Goal: Ask a question: Seek information or help from site administrators or community

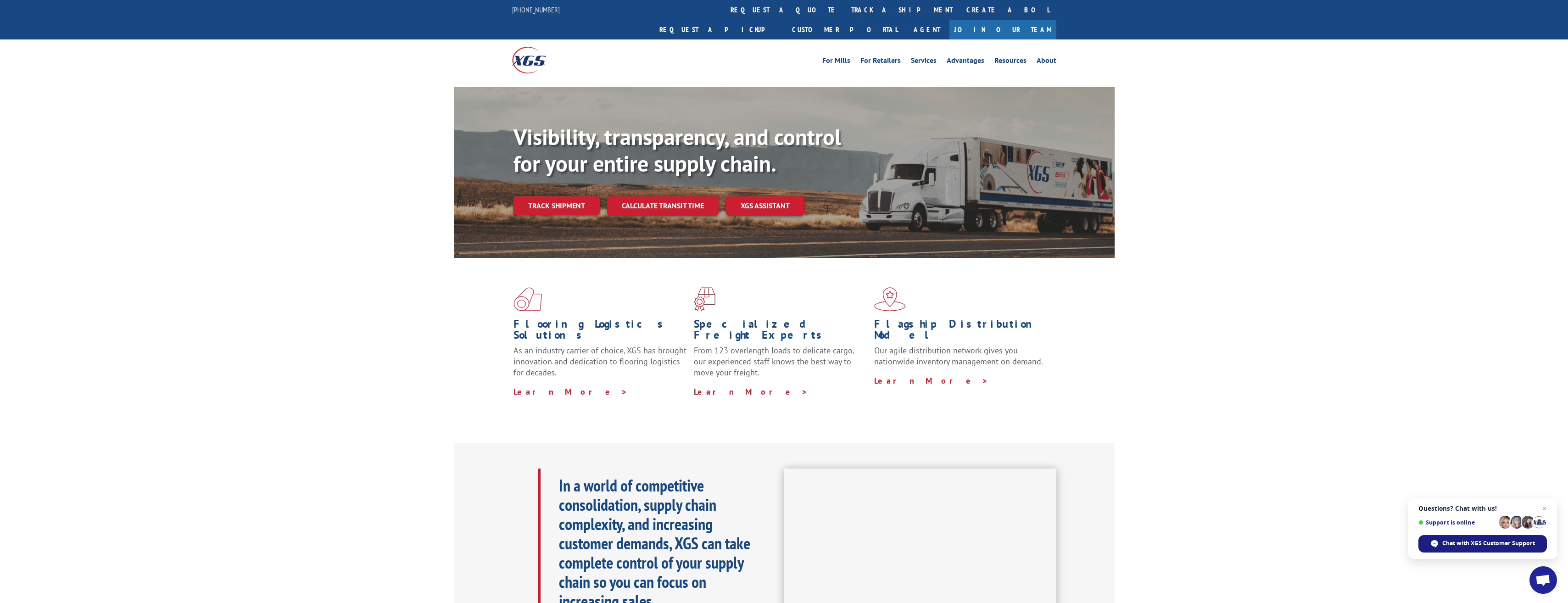
click at [1482, 545] on span "Chat with XGS Customer Support" at bounding box center [1488, 543] width 93 height 9
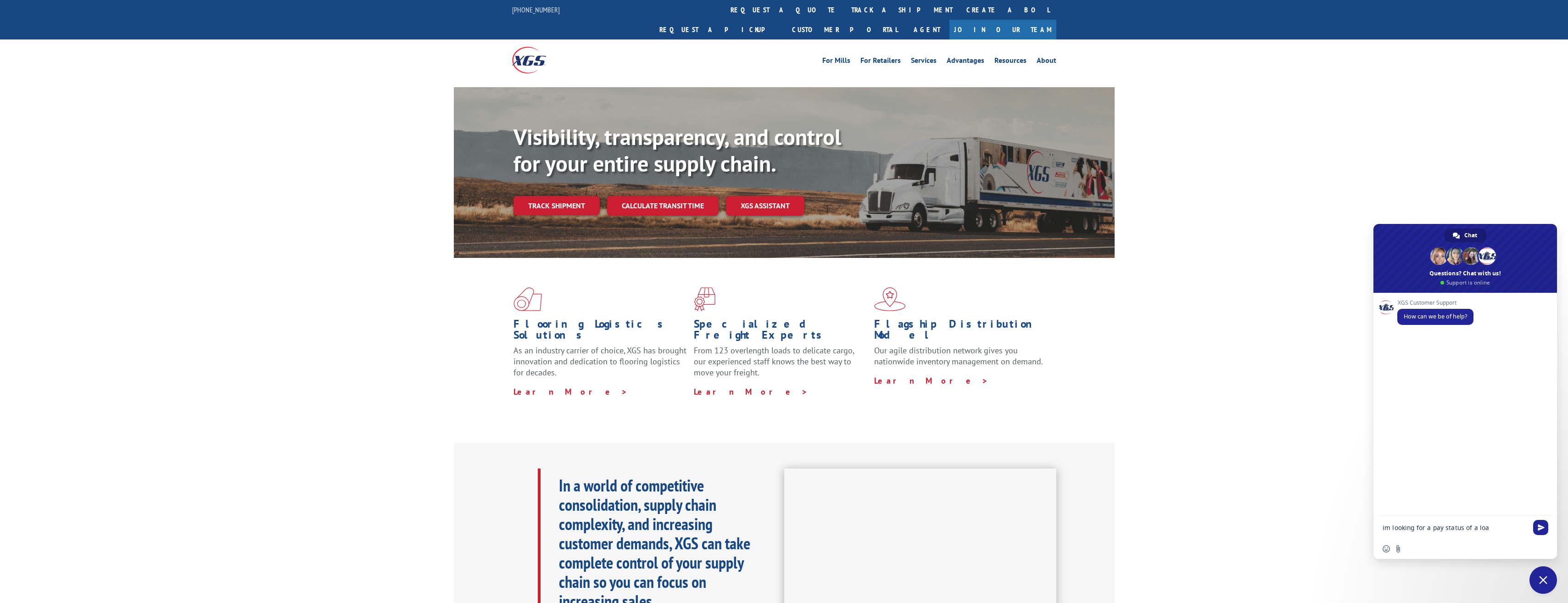
type textarea "im looking for a pay status of a load"
click at [1435, 530] on textarea "Compose your message..." at bounding box center [1455, 527] width 147 height 23
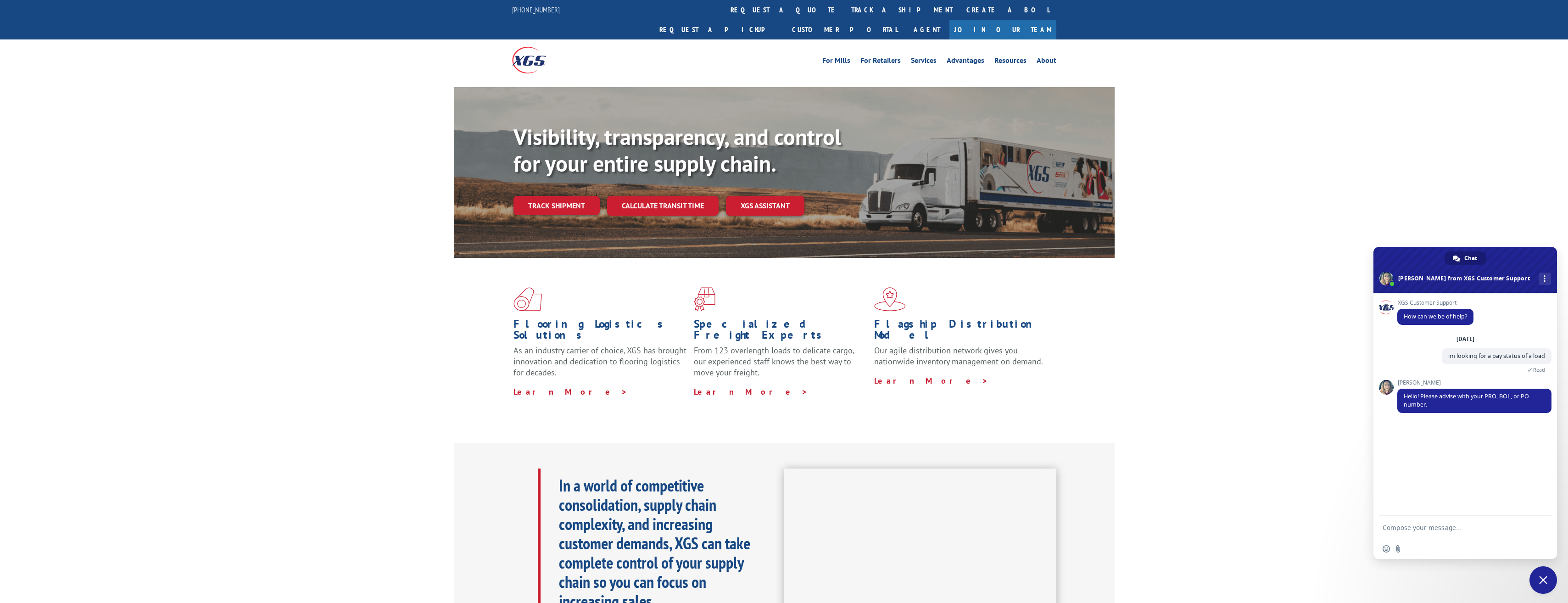
paste textarea "70035689"
type textarea "70035689"
click at [1543, 523] on span "Send" at bounding box center [1541, 527] width 15 height 15
click at [1402, 533] on textarea "Compose your message..." at bounding box center [1455, 527] width 147 height 23
type textarea "this is your load number"
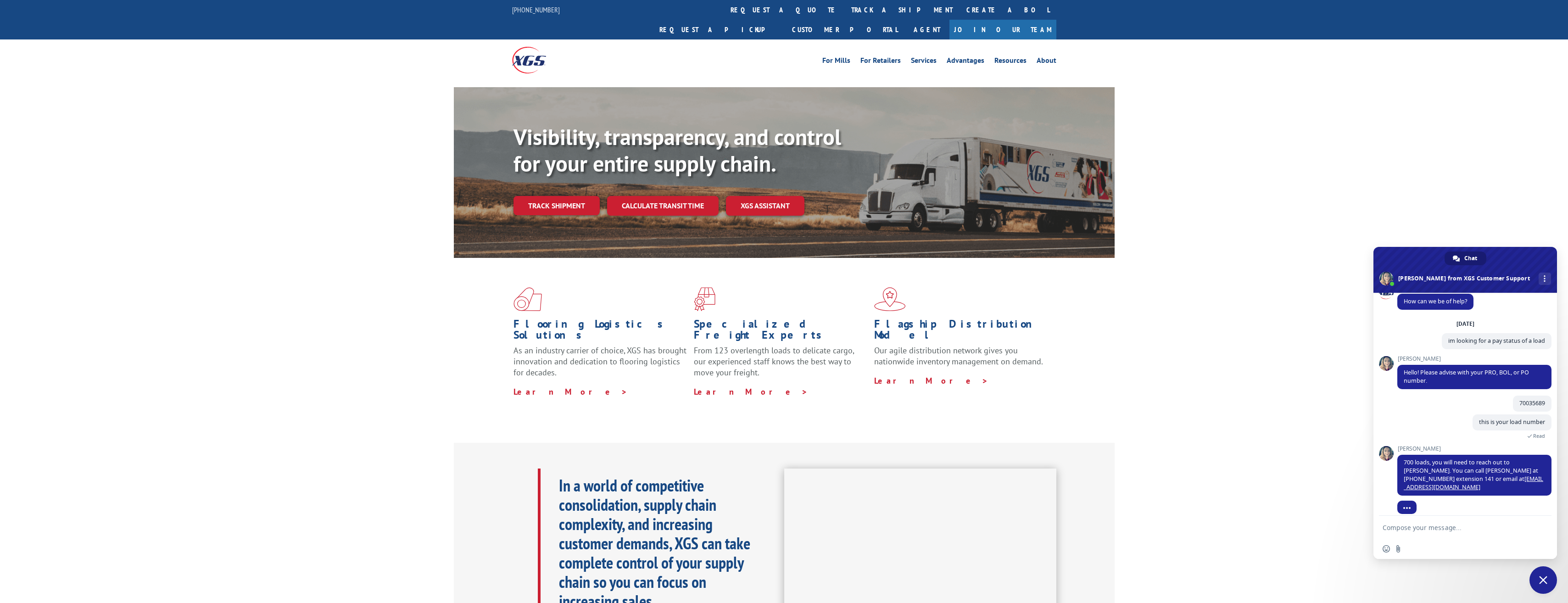
scroll to position [24, 0]
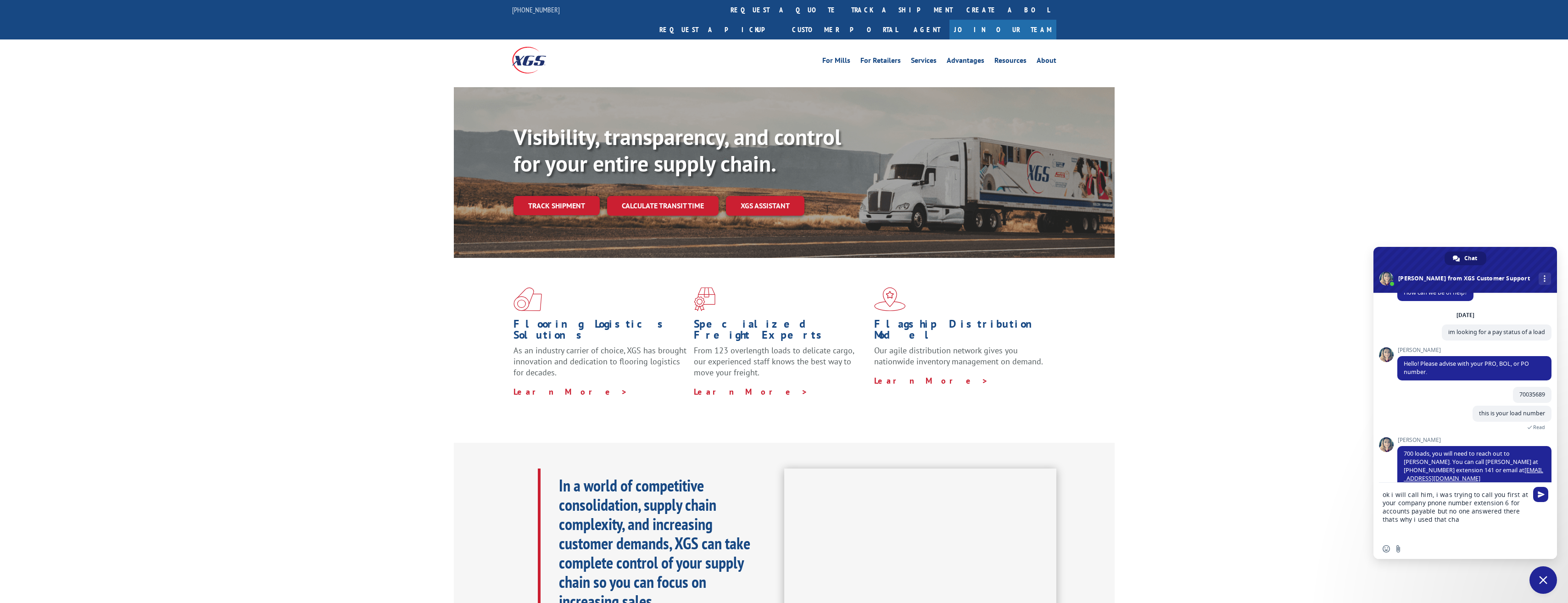
type textarea "ok i will call him, i was trying to call you first at your company pnone number…"
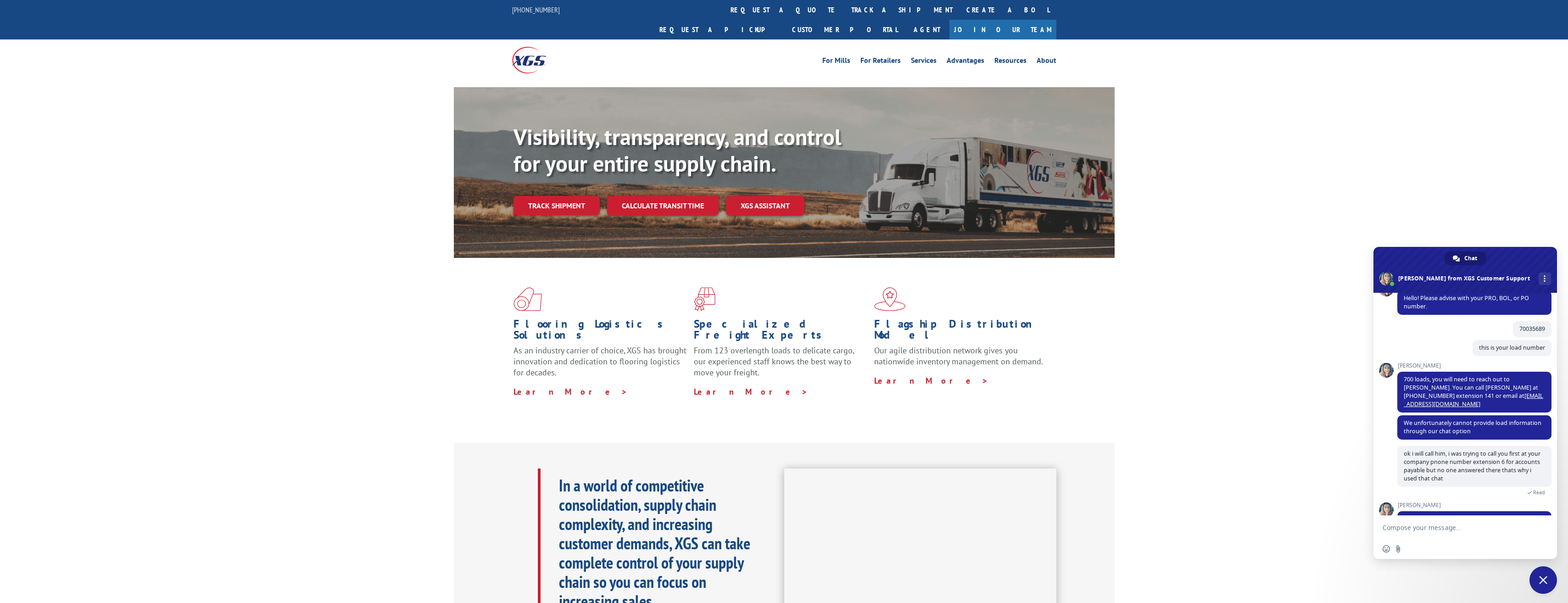
scroll to position [111, 0]
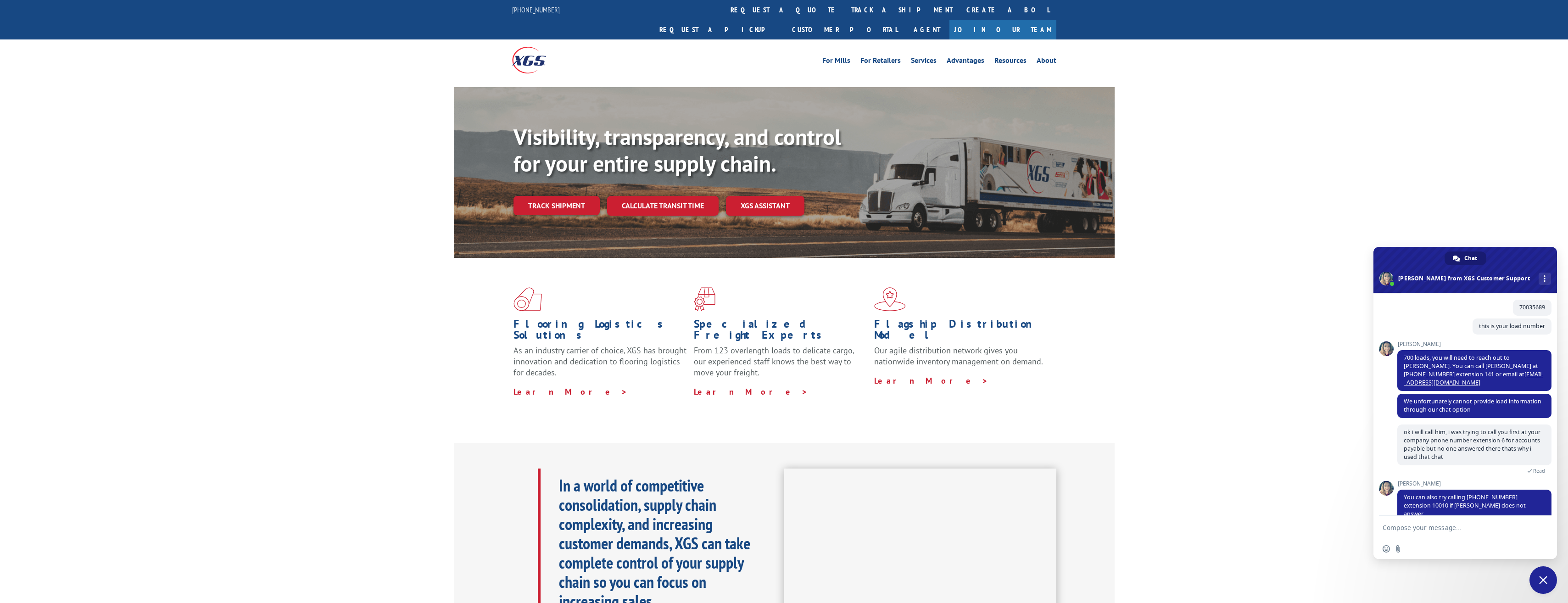
click at [1446, 527] on textarea "Compose your message..." at bounding box center [1455, 527] width 147 height 23
type textarea "i speak with him now ty"
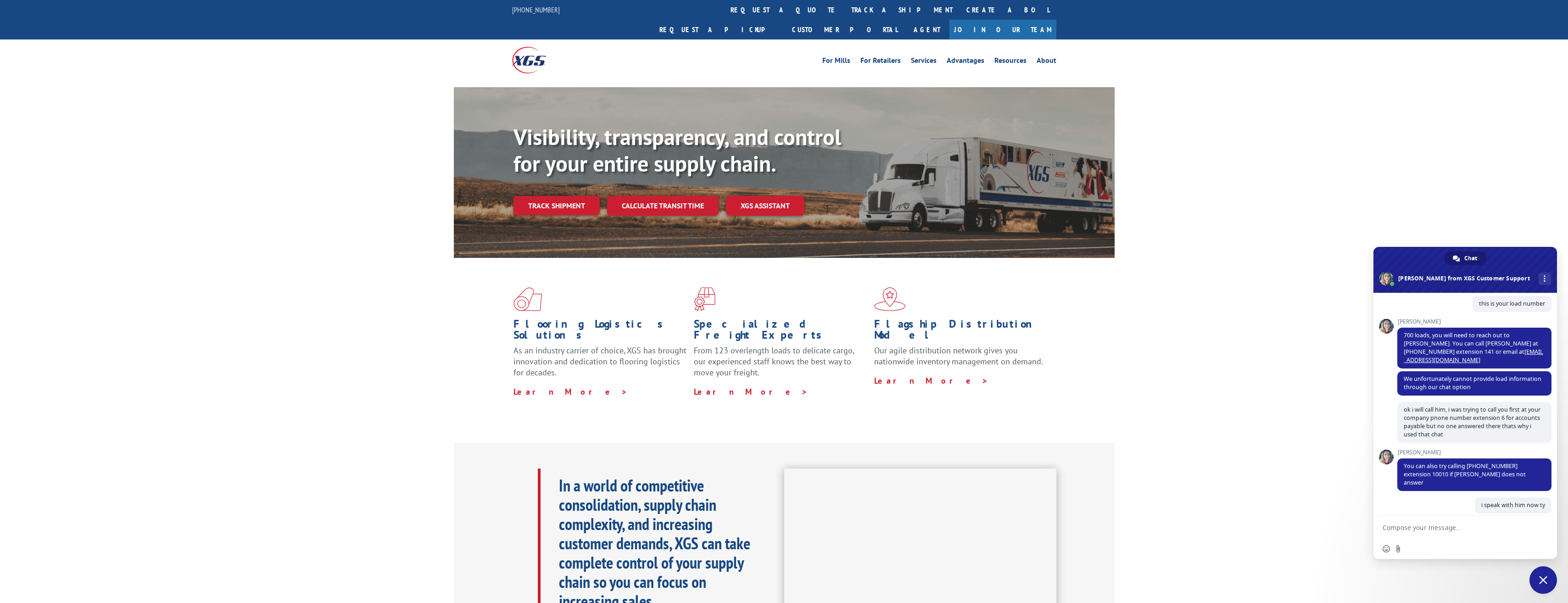
scroll to position [198, 0]
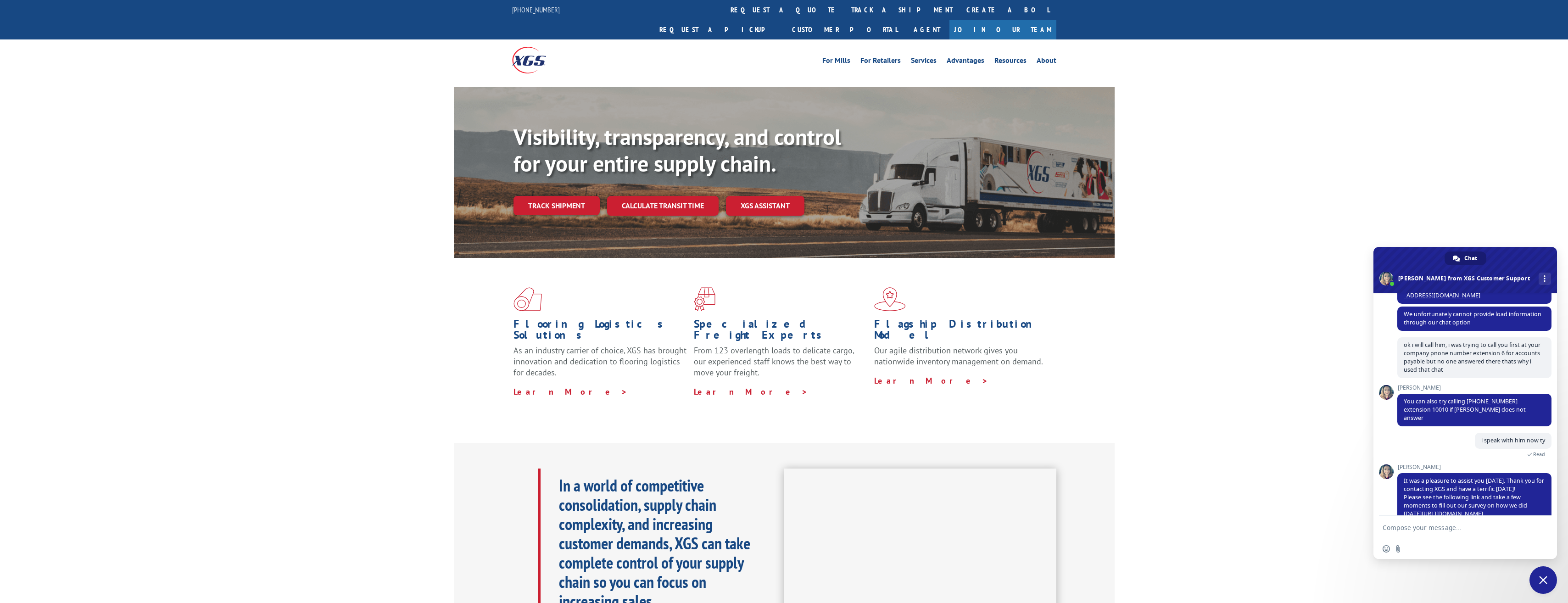
drag, startPoint x: 1441, startPoint y: 146, endPoint x: 1460, endPoint y: 31, distance: 116.6
click at [1441, 146] on div "Visibility, transparency, and control for your entire supply chain. Track shipm…" at bounding box center [784, 181] width 1568 height 189
